Goal: Obtain resource: Download file/media

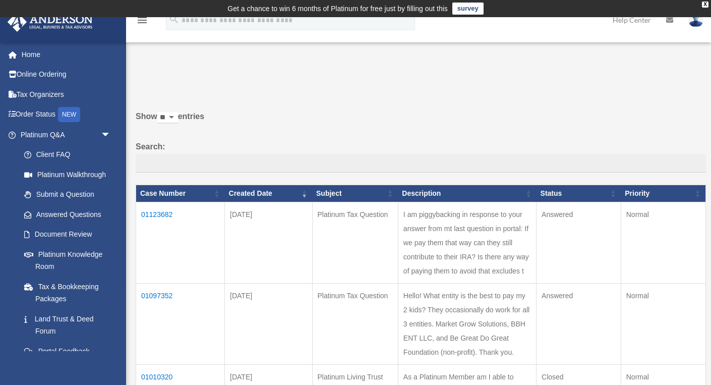
click at [160, 220] on td "01123682" at bounding box center [180, 242] width 89 height 81
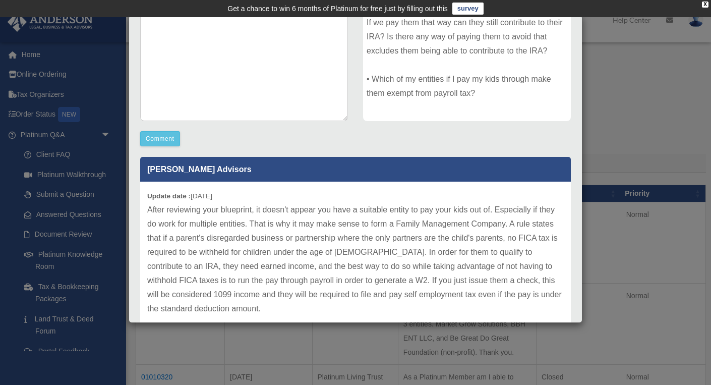
scroll to position [191, 0]
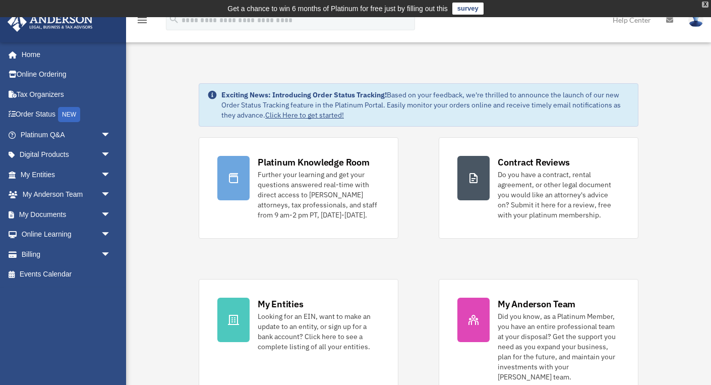
click at [706, 4] on div "X" at bounding box center [705, 5] width 7 height 6
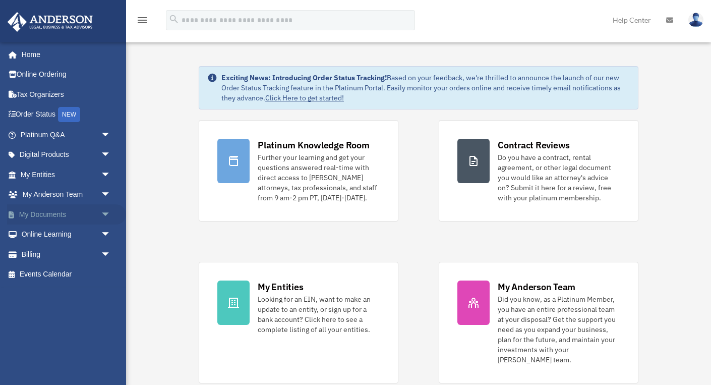
click at [34, 213] on link "My Documents arrow_drop_down" at bounding box center [66, 214] width 119 height 20
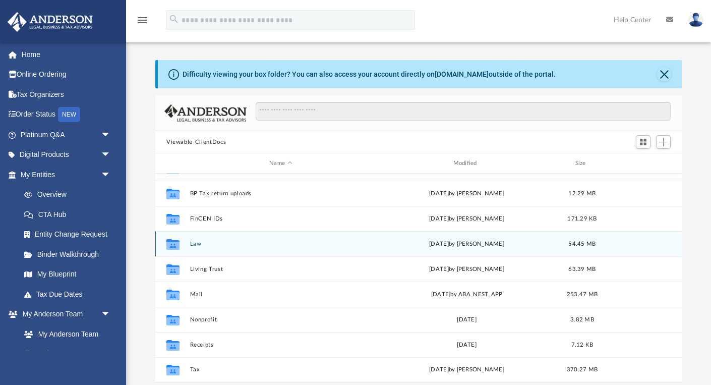
scroll to position [18, 0]
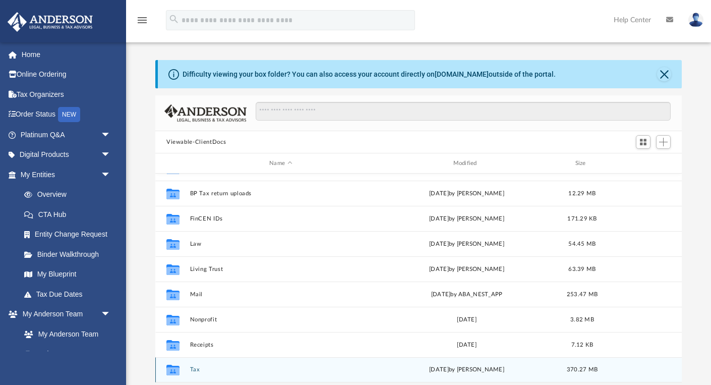
click at [193, 371] on button "Tax" at bounding box center [281, 369] width 182 height 7
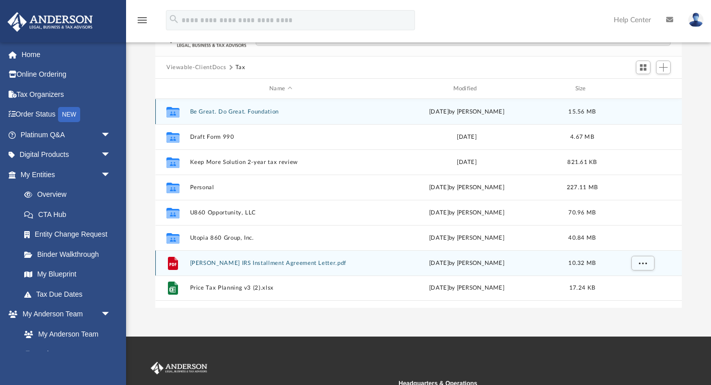
scroll to position [78, 0]
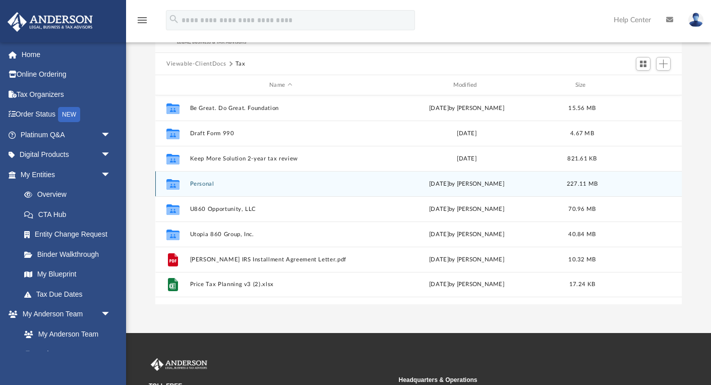
click at [200, 185] on button "Personal" at bounding box center [281, 184] width 182 height 7
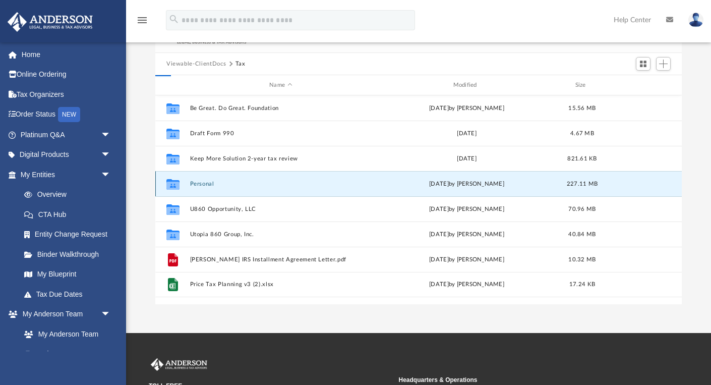
click at [200, 185] on button "Personal" at bounding box center [281, 184] width 182 height 7
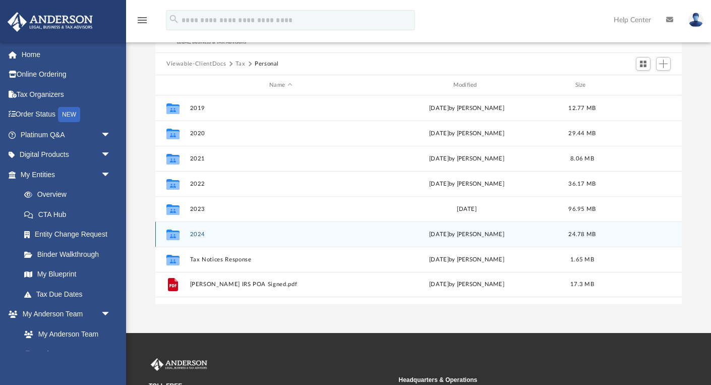
click at [200, 232] on button "2024" at bounding box center [281, 234] width 182 height 7
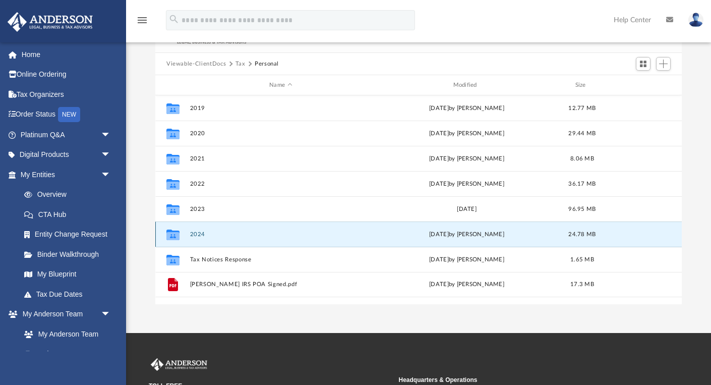
click at [200, 232] on button "2024" at bounding box center [281, 234] width 182 height 7
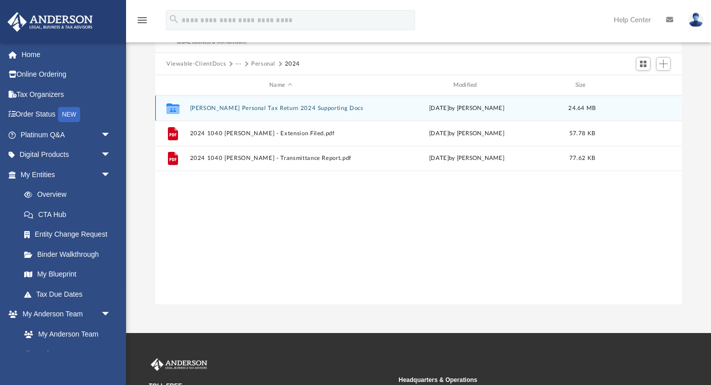
click at [271, 109] on button "Bryan J Price Personal Tax Return 2024 Supporting Docs" at bounding box center [281, 108] width 182 height 7
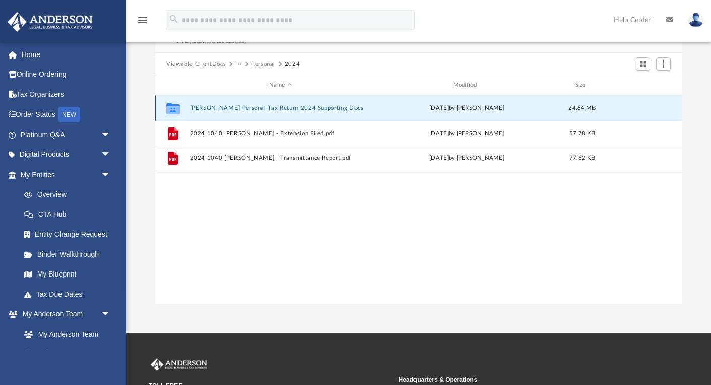
click at [271, 109] on button "Bryan J Price Personal Tax Return 2024 Supporting Docs" at bounding box center [281, 108] width 182 height 7
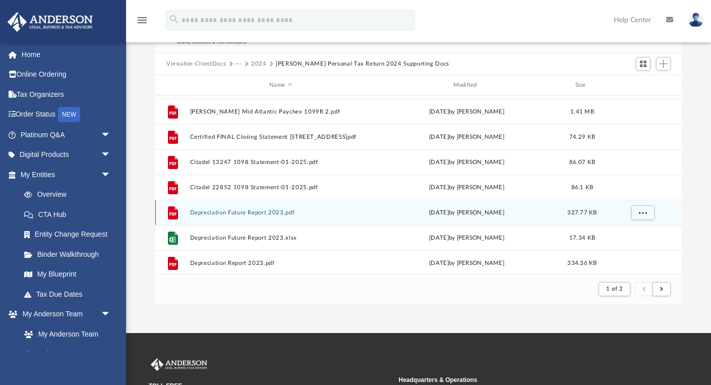
scroll to position [225, 0]
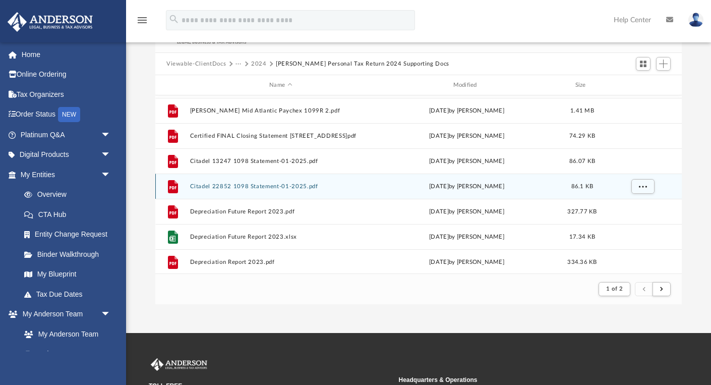
click at [294, 187] on button "Citadel 22852 1098 Statement-01-2025.pdf" at bounding box center [281, 186] width 182 height 7
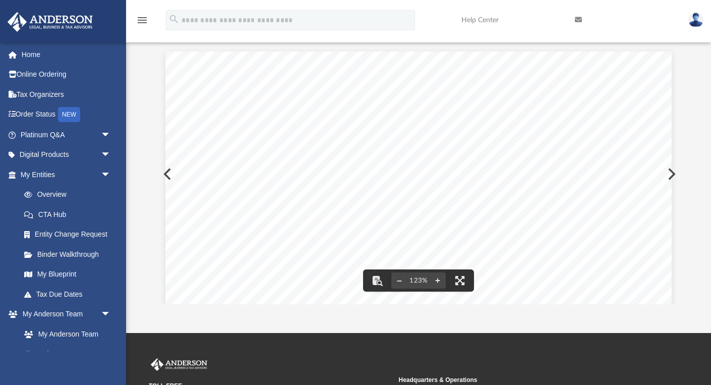
scroll to position [0, 0]
